Goal: Check status: Check status

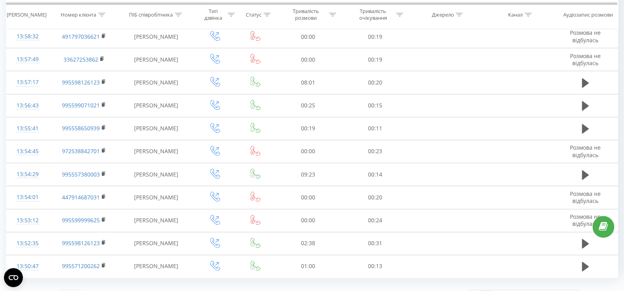
scroll to position [429, 0]
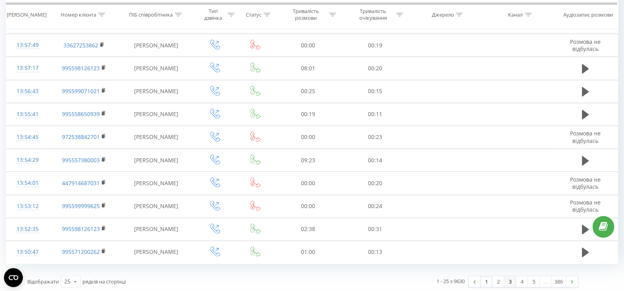
click at [504, 281] on link "3" at bounding box center [510, 281] width 12 height 11
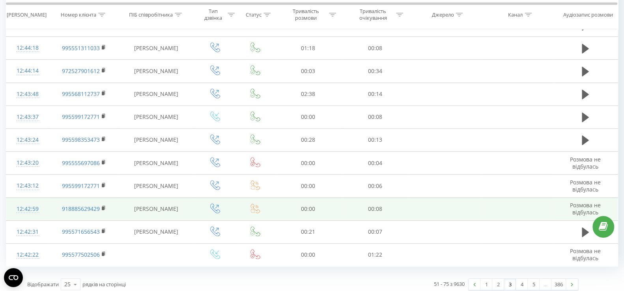
scroll to position [429, 0]
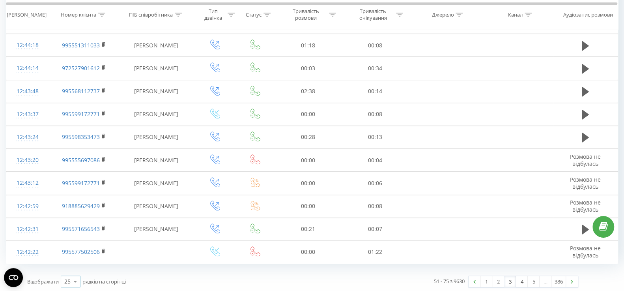
click at [71, 282] on icon at bounding box center [75, 281] width 12 height 15
click at [69, 256] on span "50" at bounding box center [67, 258] width 6 height 7
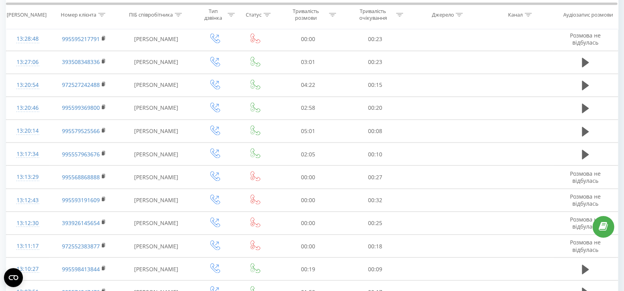
scroll to position [1001, 0]
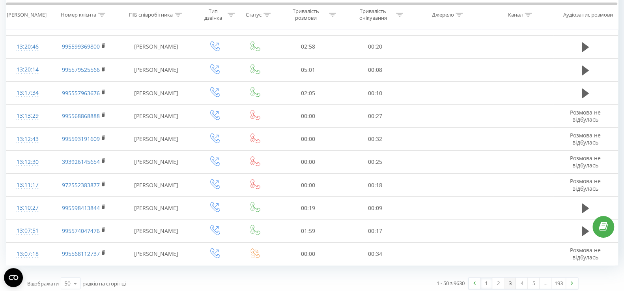
click at [507, 280] on link "3" at bounding box center [510, 282] width 12 height 11
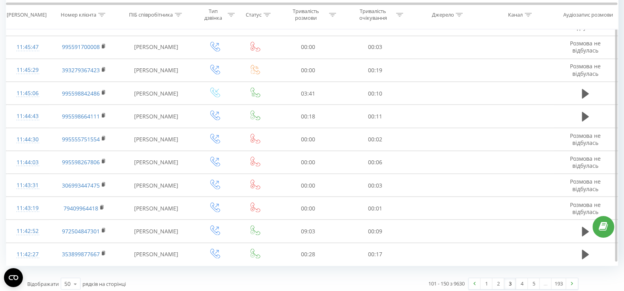
scroll to position [1001, 0]
click at [498, 279] on link "2" at bounding box center [498, 282] width 12 height 11
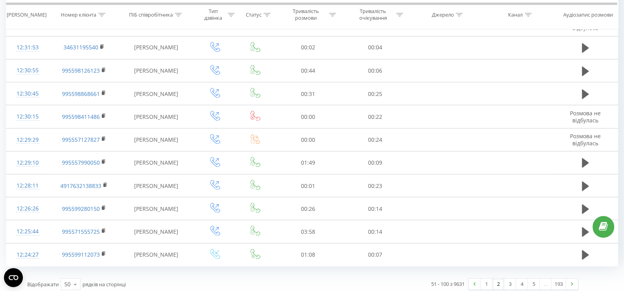
scroll to position [1001, 0]
click at [506, 279] on link "3" at bounding box center [510, 282] width 12 height 11
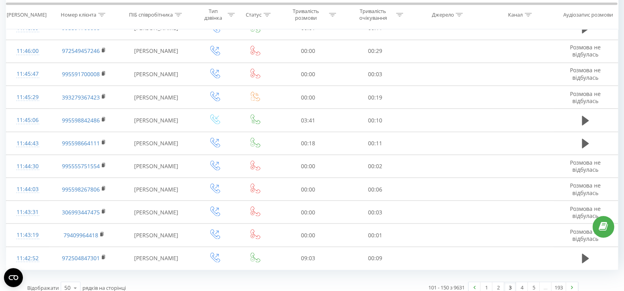
scroll to position [1001, 0]
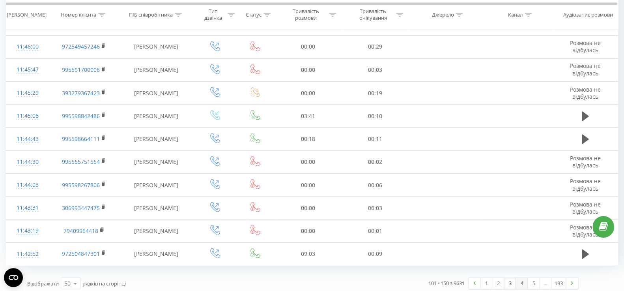
click at [522, 281] on link "4" at bounding box center [522, 282] width 12 height 11
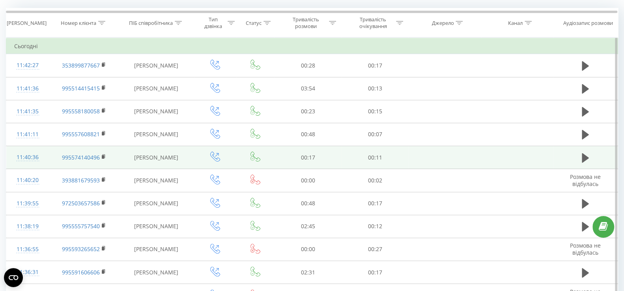
scroll to position [52, 0]
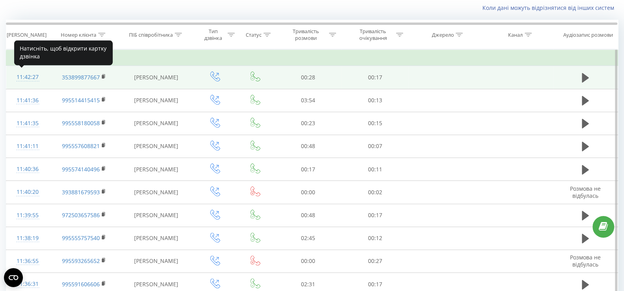
click at [25, 75] on div "11:42:27" at bounding box center [27, 76] width 27 height 15
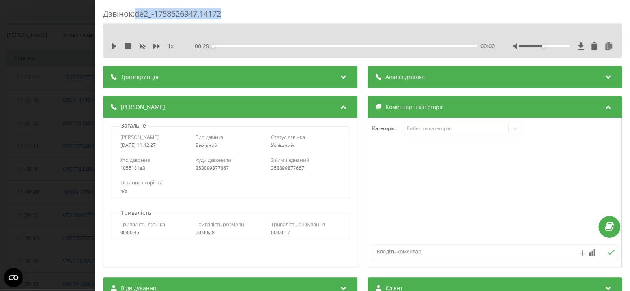
drag, startPoint x: 138, startPoint y: 15, endPoint x: 247, endPoint y: 17, distance: 109.3
click at [247, 17] on div "Дзвінок : de2_-1758526947.14172" at bounding box center [362, 15] width 519 height 15
copy div "de2_-1758526947.14172"
click at [11, 145] on div "Дзвінок : de2_-1758526947.14172 1 x - 00:28 00:00 00:00 Транскрипція Для AI-ана…" at bounding box center [315, 145] width 630 height 291
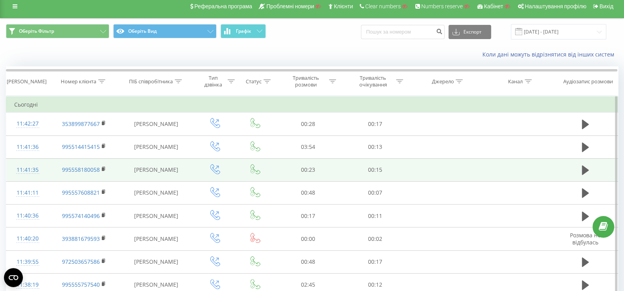
scroll to position [5, 0]
